Goal: Transaction & Acquisition: Obtain resource

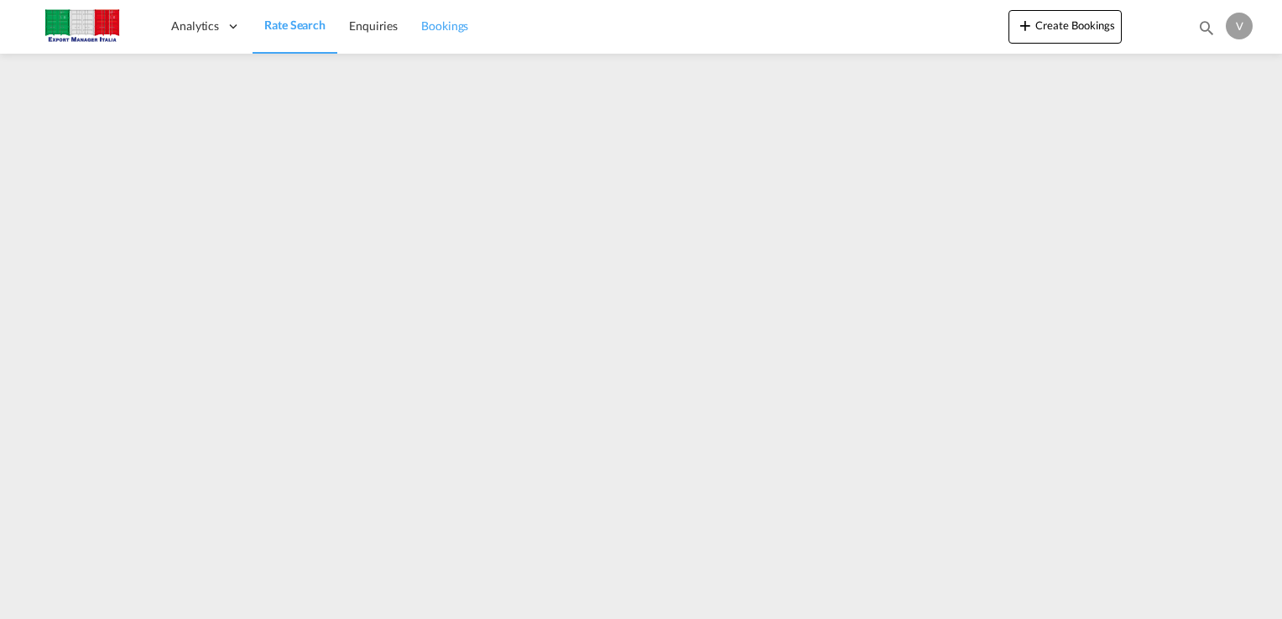
click at [440, 22] on span "Bookings" at bounding box center [444, 25] width 47 height 14
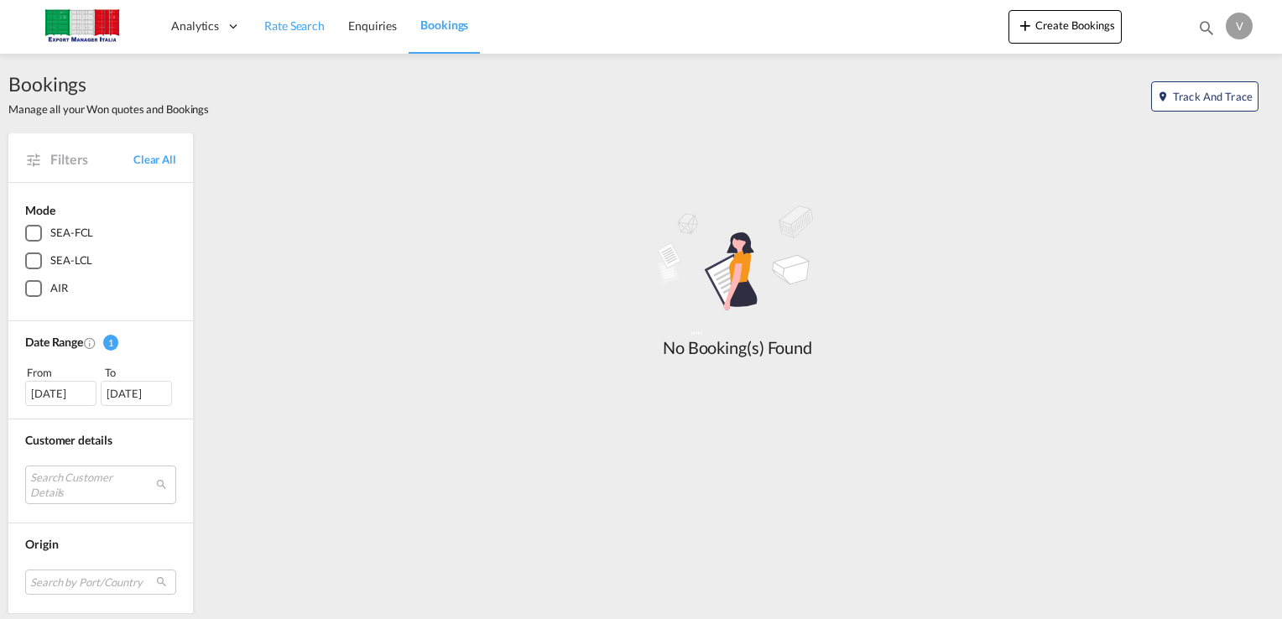
click at [302, 24] on span "Rate Search" at bounding box center [294, 25] width 60 height 14
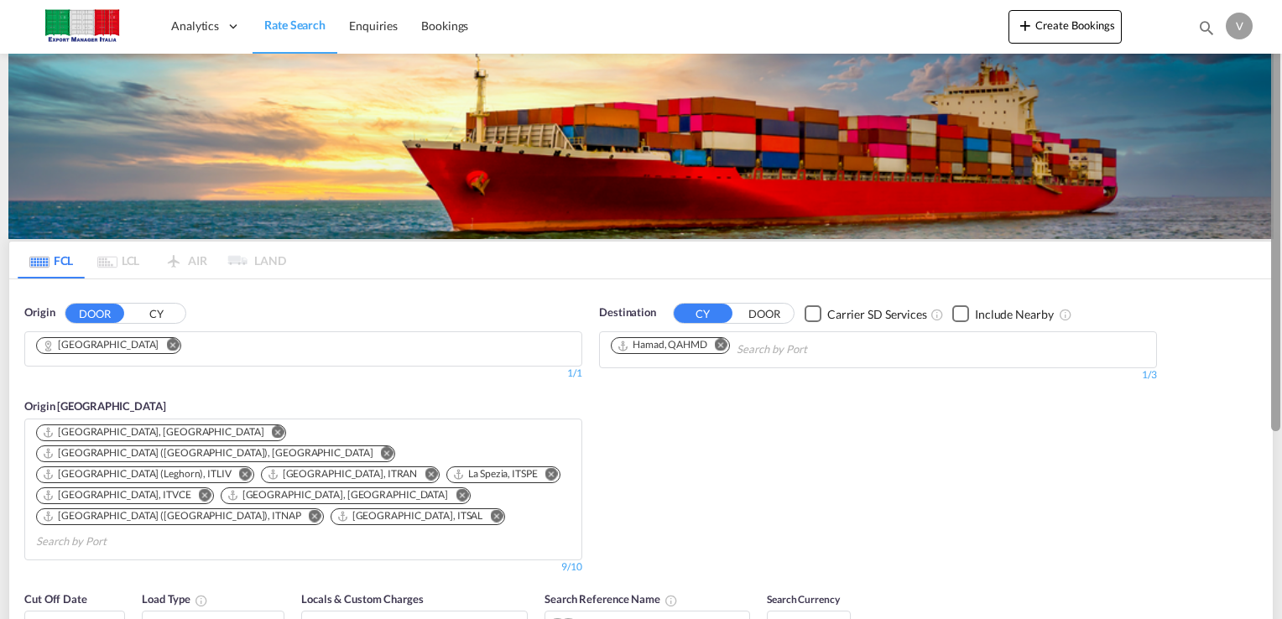
drag, startPoint x: 1276, startPoint y: 334, endPoint x: 1272, endPoint y: 165, distance: 168.7
click at [1282, 169] on html "Analytics Dashboard Rate Search Enquiries Bookings Analytics" at bounding box center [641, 309] width 1282 height 619
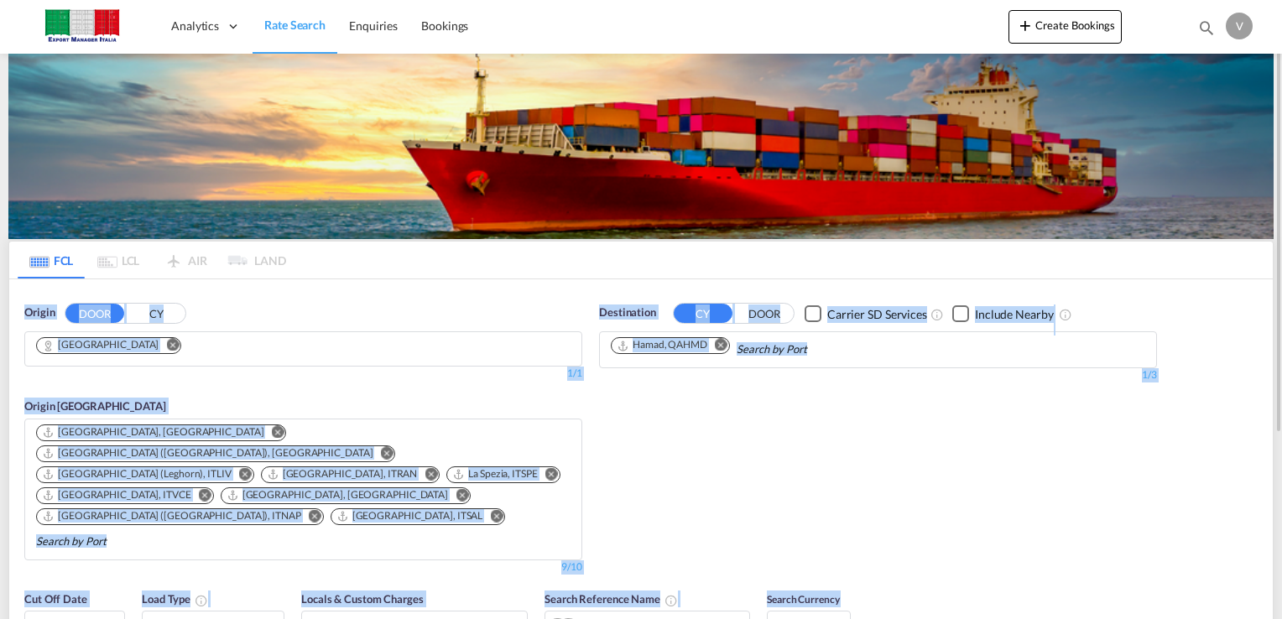
drag, startPoint x: 1282, startPoint y: 165, endPoint x: 1270, endPoint y: 269, distance: 103.9
click at [1270, 269] on md-content "Analytics Dashboard Rate Search Enquiries Bookings Create Bookings Bookings Enq…" at bounding box center [641, 309] width 1282 height 619
click at [1093, 419] on div "Destination CY DOOR Carrier SD Services Include Nearby Hamad, QAHMD 1/3 1/" at bounding box center [878, 439] width 575 height 286
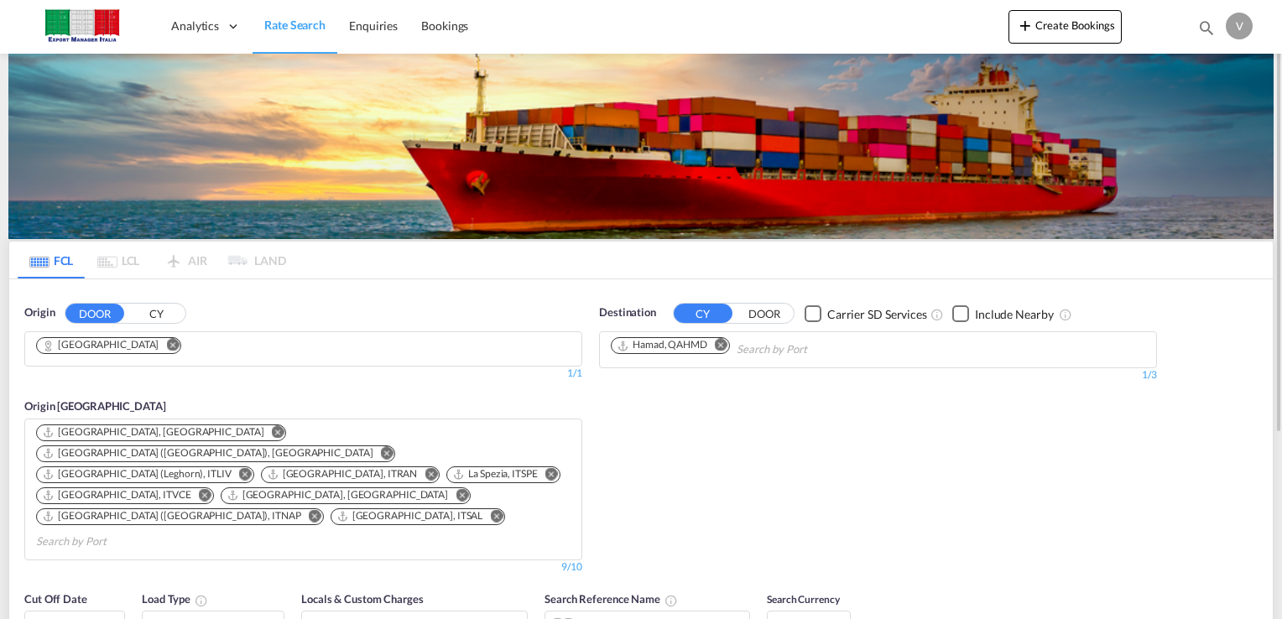
drag, startPoint x: 1272, startPoint y: 307, endPoint x: 1246, endPoint y: 383, distance: 79.9
click at [1246, 383] on div "FCL LCL AIR LAND FCL LCL AIR LAND Origin DOOR [GEOGRAPHIC_DATA][PERSON_NAME][GE…" at bounding box center [641, 502] width 1282 height 897
drag, startPoint x: 1246, startPoint y: 383, endPoint x: 1053, endPoint y: 468, distance: 211.9
click at [1051, 471] on div "Destination CY DOOR Carrier SD Services Include Nearby Hamad, QAHMD 1/3 1/" at bounding box center [878, 439] width 575 height 286
click at [292, 29] on span "Rate Search" at bounding box center [294, 25] width 61 height 14
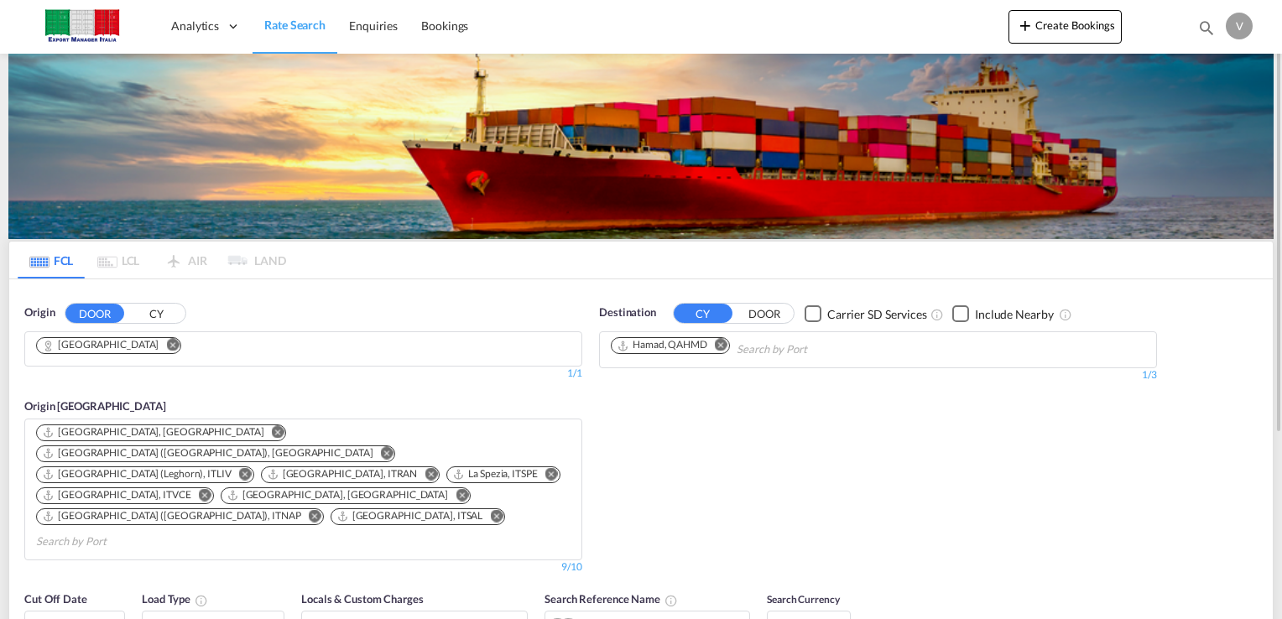
click at [875, 436] on div "Destination CY DOOR Carrier SD Services Include Nearby Hamad, QAHMD 1/3 1/" at bounding box center [878, 439] width 575 height 286
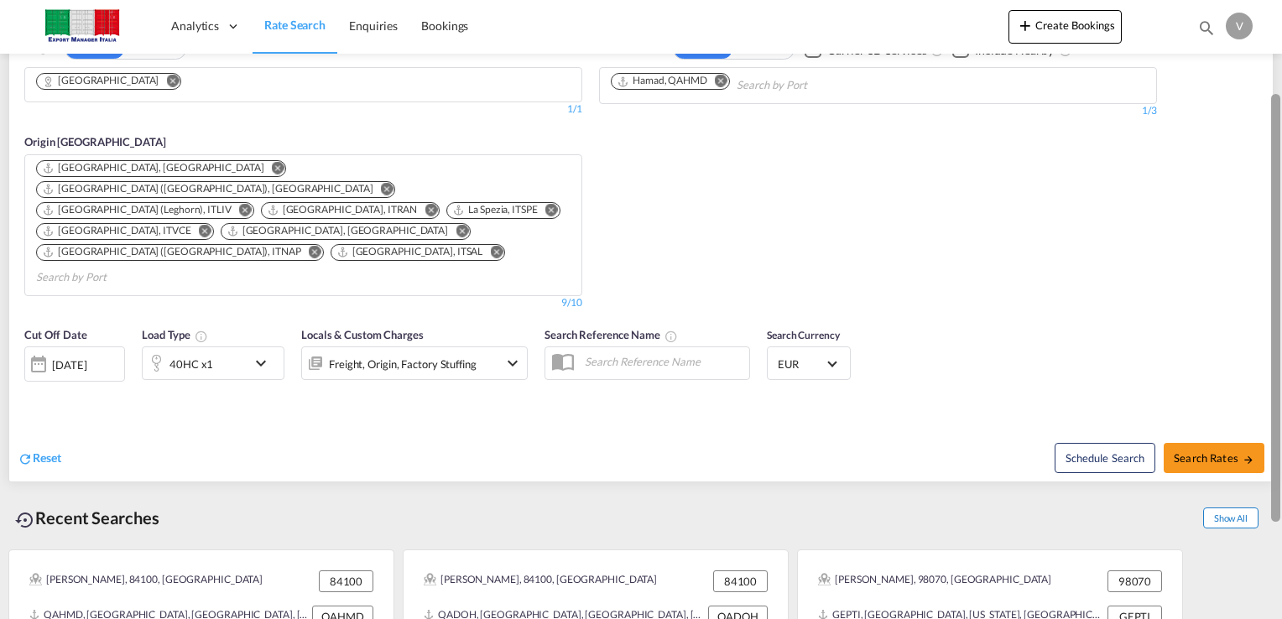
scroll to position [265, 0]
drag, startPoint x: 1270, startPoint y: 300, endPoint x: 1243, endPoint y: 458, distance: 160.1
click at [1243, 458] on md-content "Analytics Dashboard Rate Search Enquiries Bookings Create Bookings Bookings Enq…" at bounding box center [641, 309] width 1282 height 619
click at [1202, 451] on span "Search Rates" at bounding box center [1214, 457] width 81 height 13
type input "[GEOGRAPHIC_DATA] to QAHMD / [DATE]"
